Goal: Task Accomplishment & Management: Use online tool/utility

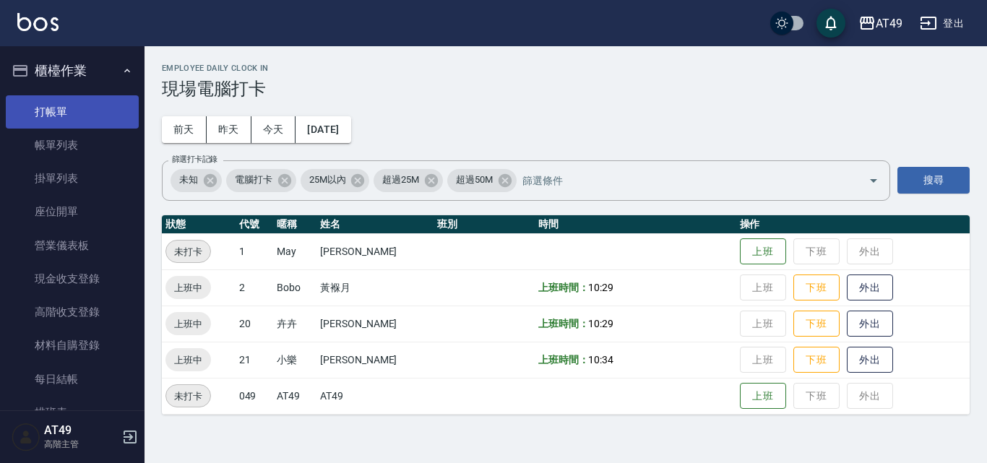
click at [61, 114] on link "打帳單" at bounding box center [72, 111] width 133 height 33
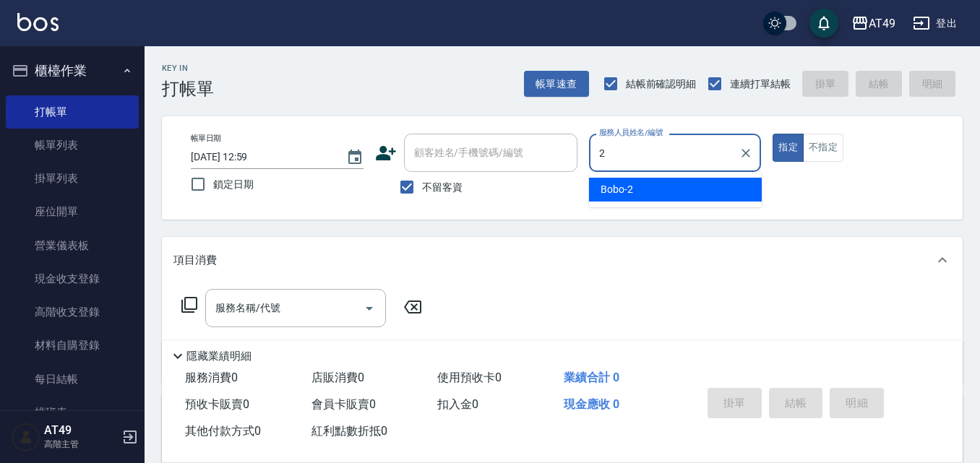
type input "2"
type button "true"
type input "Bobo-2"
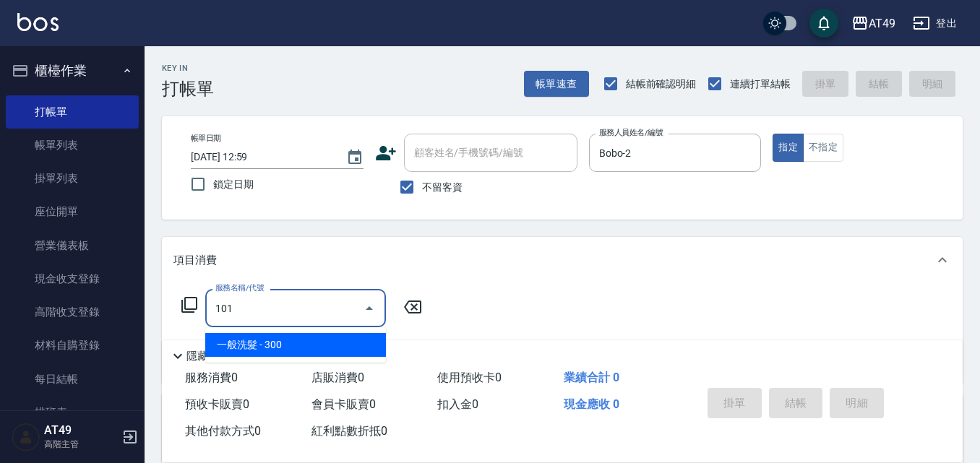
type input "一般洗髮(101)"
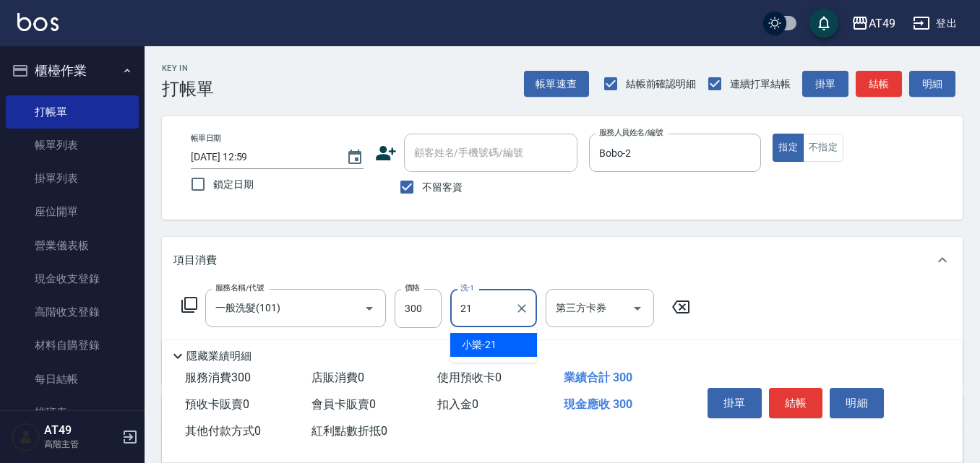
type input "小樂-21"
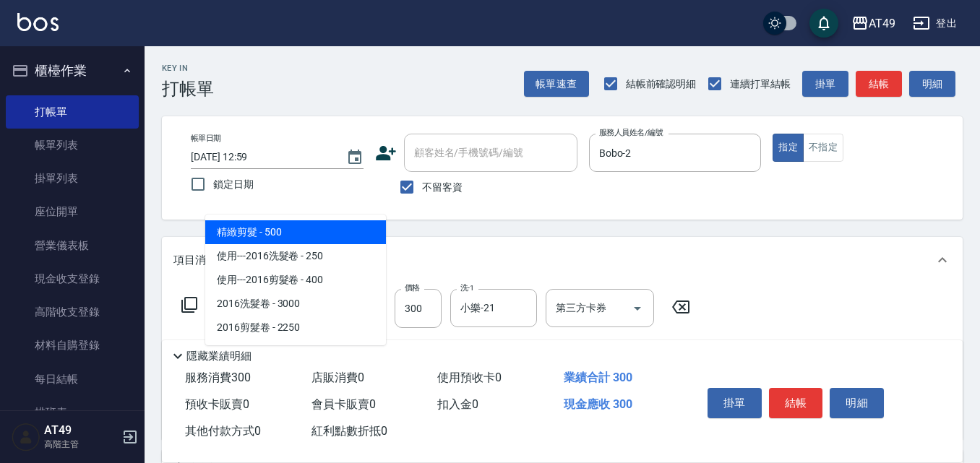
type input "精緻剪髮(201)"
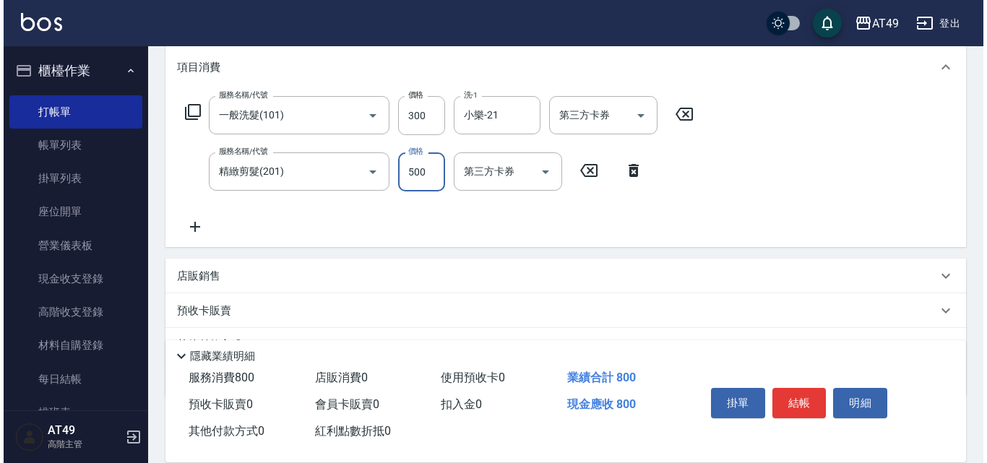
scroll to position [217, 0]
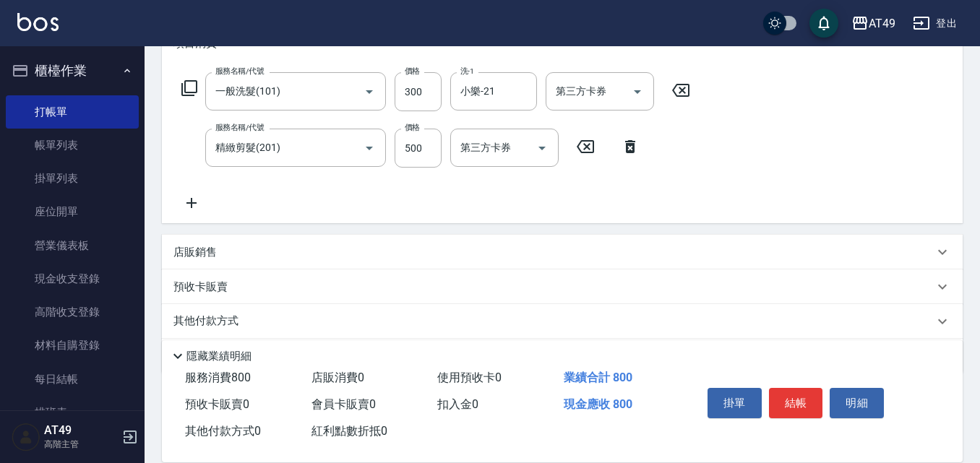
click at [196, 202] on icon at bounding box center [191, 202] width 36 height 17
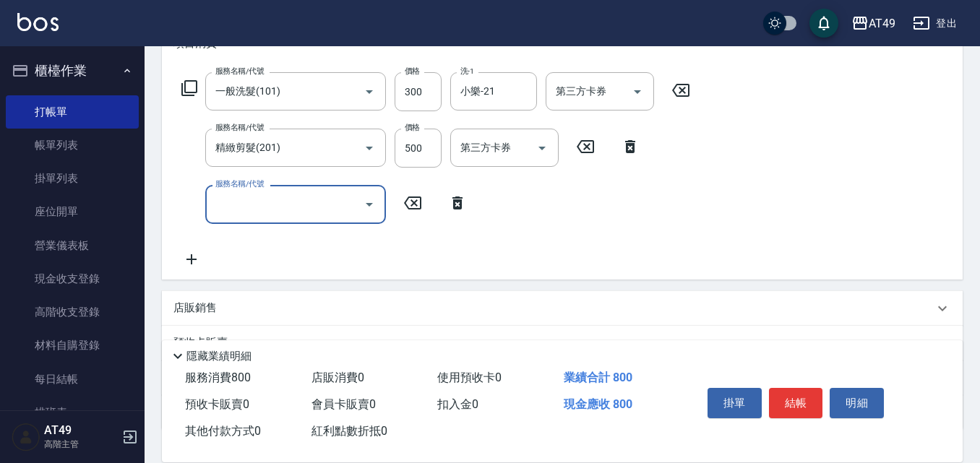
click at [258, 193] on input "服務名稱/代號" at bounding box center [285, 204] width 146 height 25
type input "升等精油洗髮精300(102)"
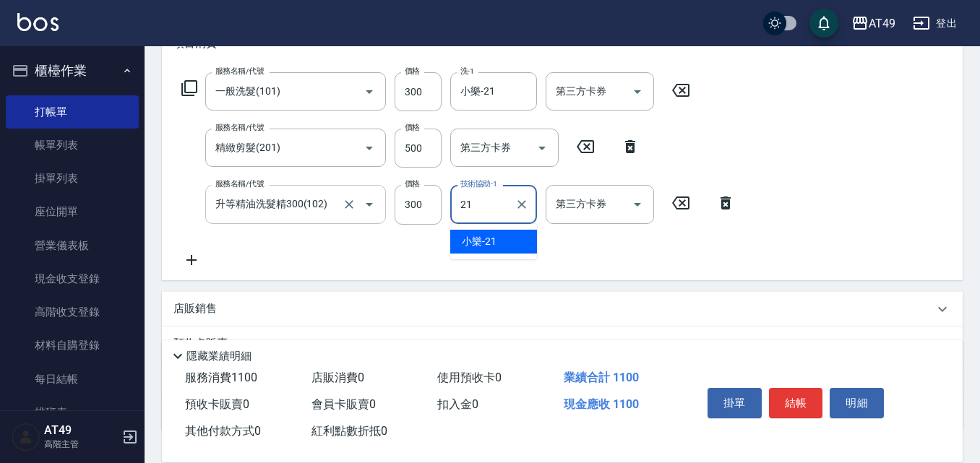
type input "小樂-21"
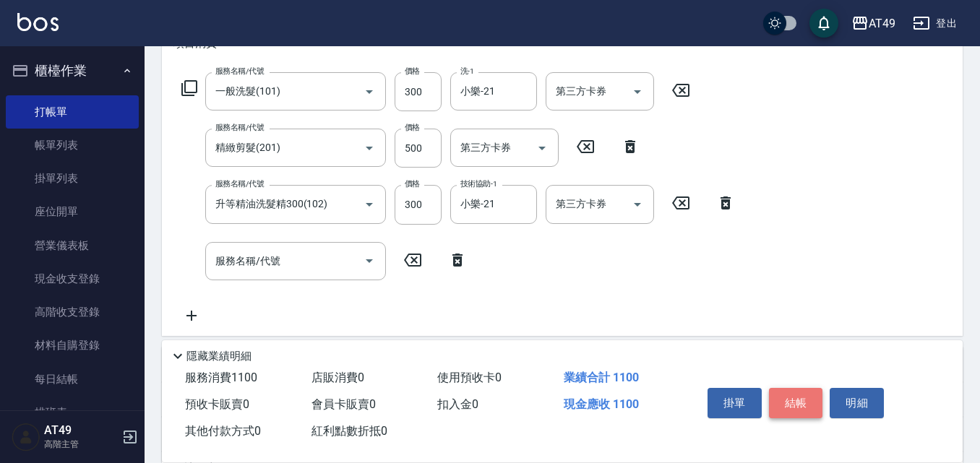
click at [783, 407] on button "結帳" at bounding box center [796, 403] width 54 height 30
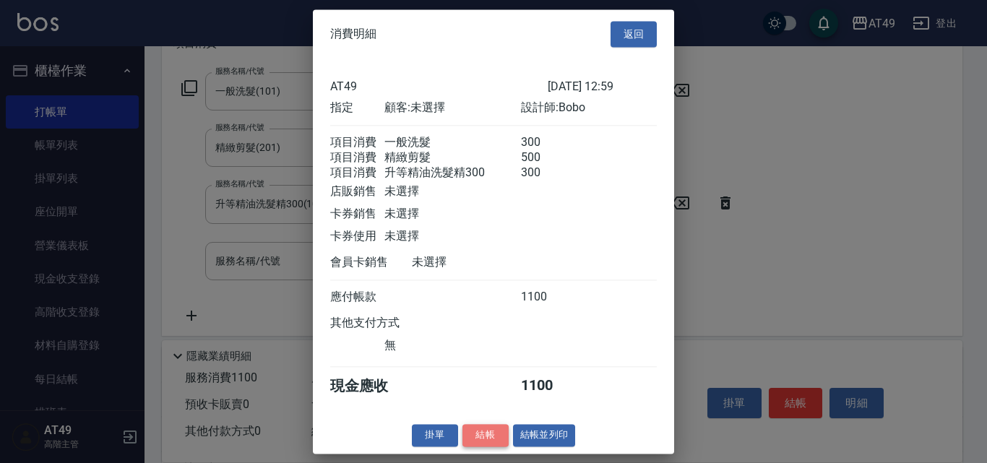
click at [496, 447] on button "結帳" at bounding box center [486, 435] width 46 height 22
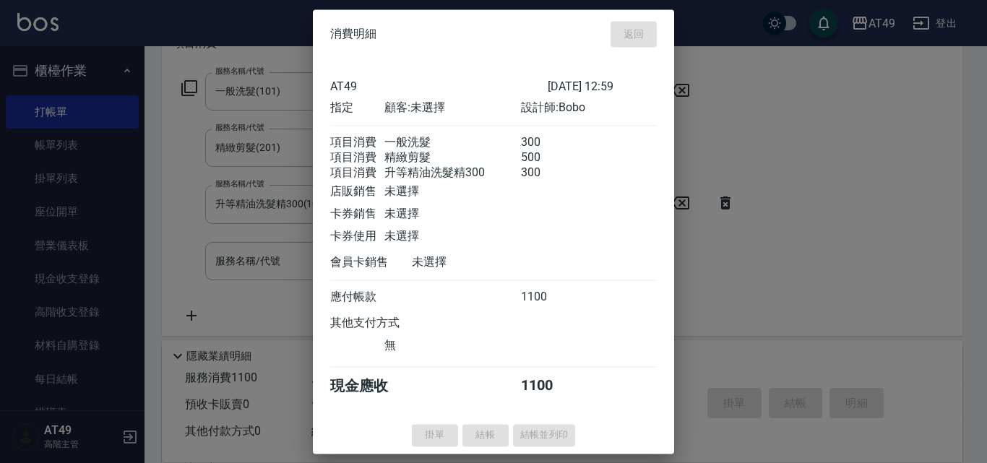
type input "[DATE] 13:00"
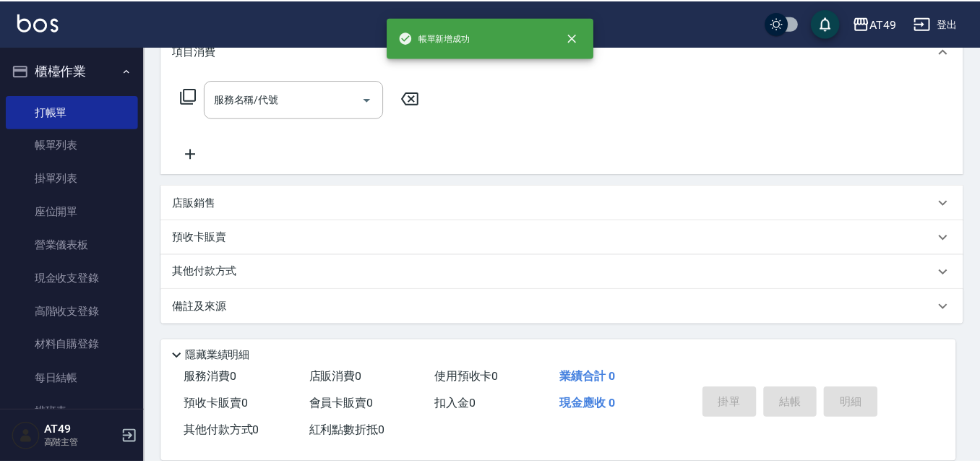
scroll to position [0, 0]
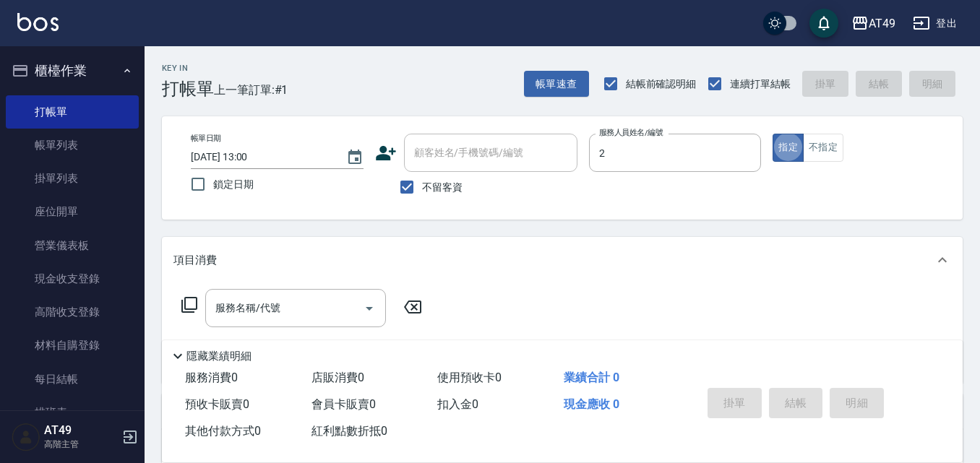
type input "Bobo-2"
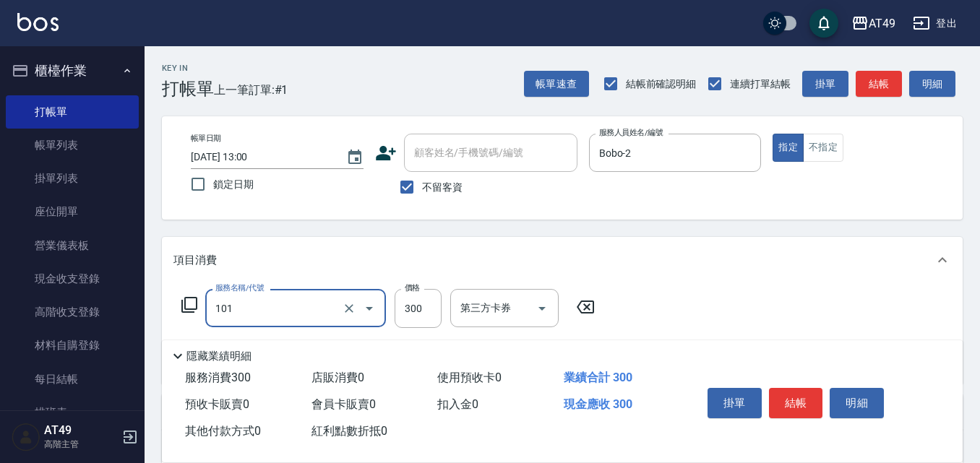
type input "一般洗髮(101)"
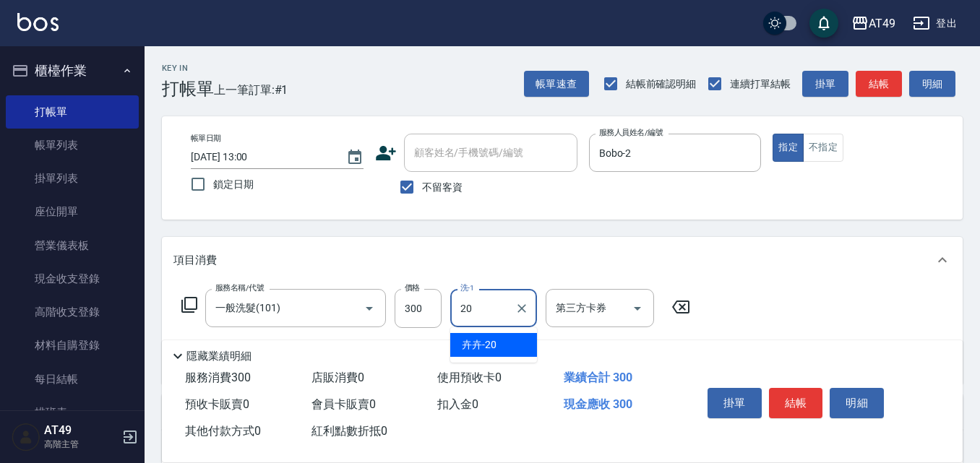
type input "卉卉-20"
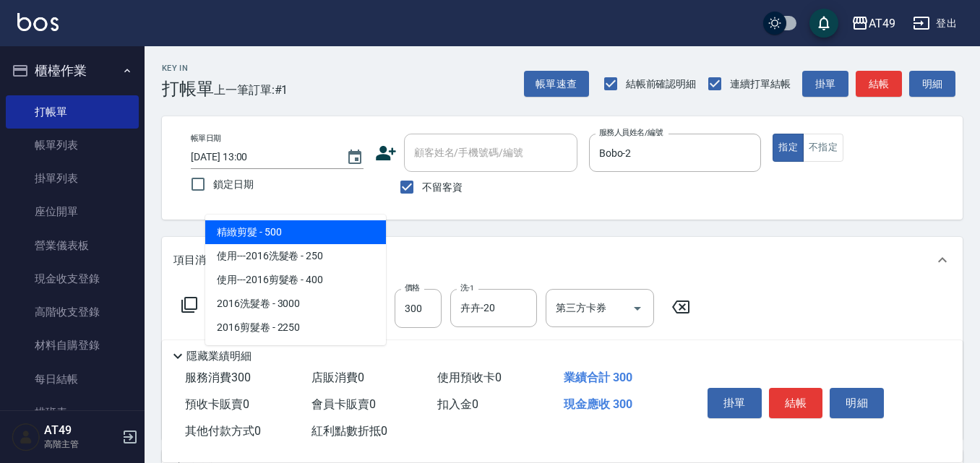
type input "精緻剪髮(201)"
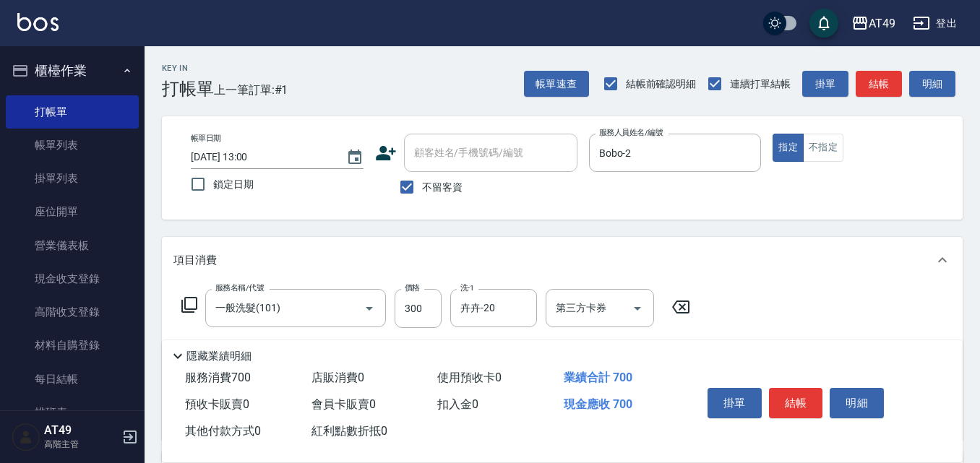
type input "400"
click at [788, 388] on button "結帳" at bounding box center [796, 403] width 54 height 30
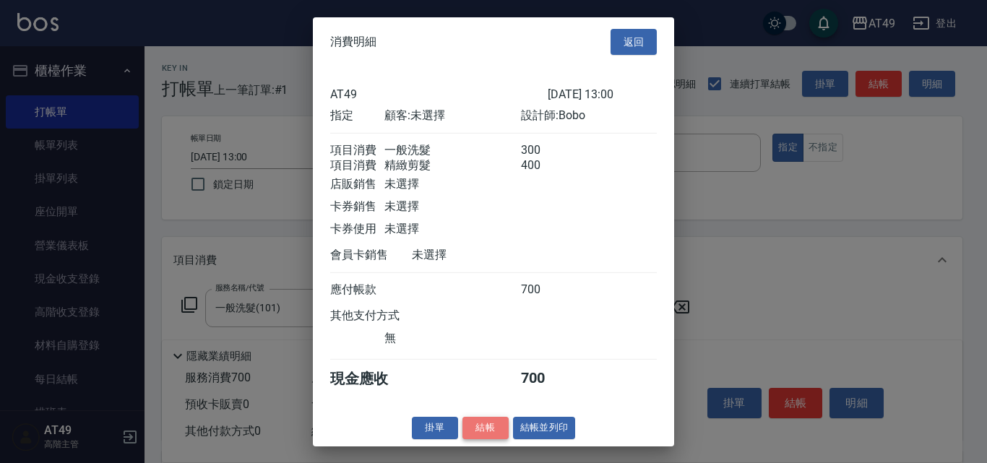
click at [475, 433] on button "結帳" at bounding box center [486, 428] width 46 height 22
